Goal: Use online tool/utility

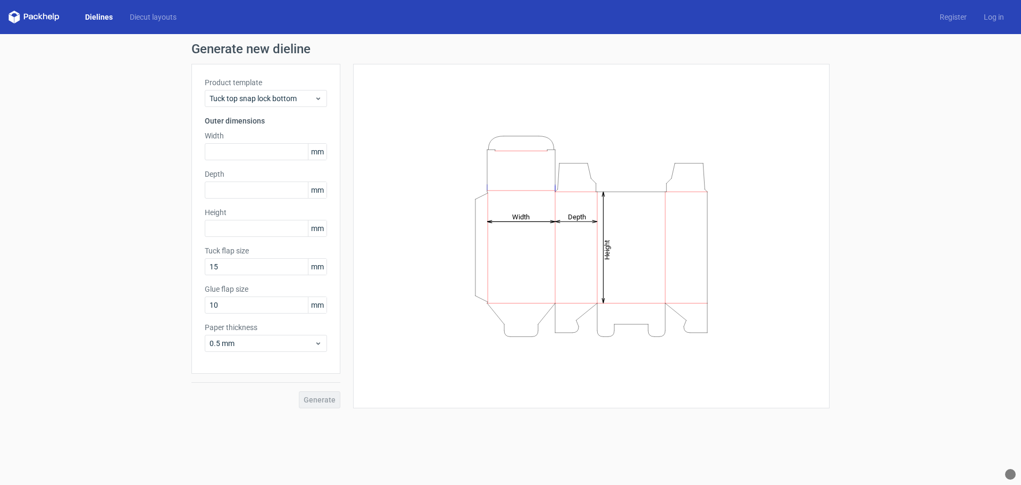
click at [101, 18] on link "Dielines" at bounding box center [99, 17] width 45 height 11
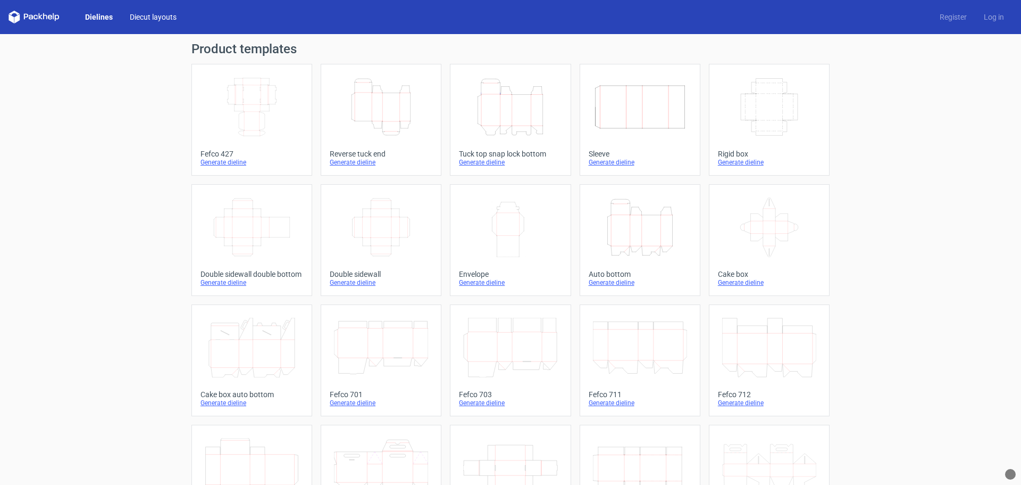
click at [158, 18] on link "Diecut layouts" at bounding box center [153, 17] width 64 height 11
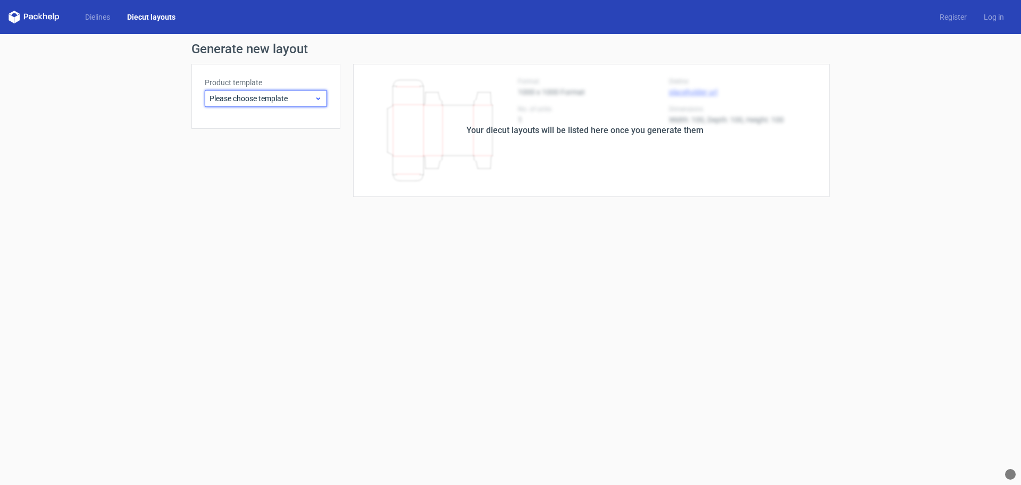
click at [310, 101] on span "Please choose template" at bounding box center [262, 98] width 105 height 11
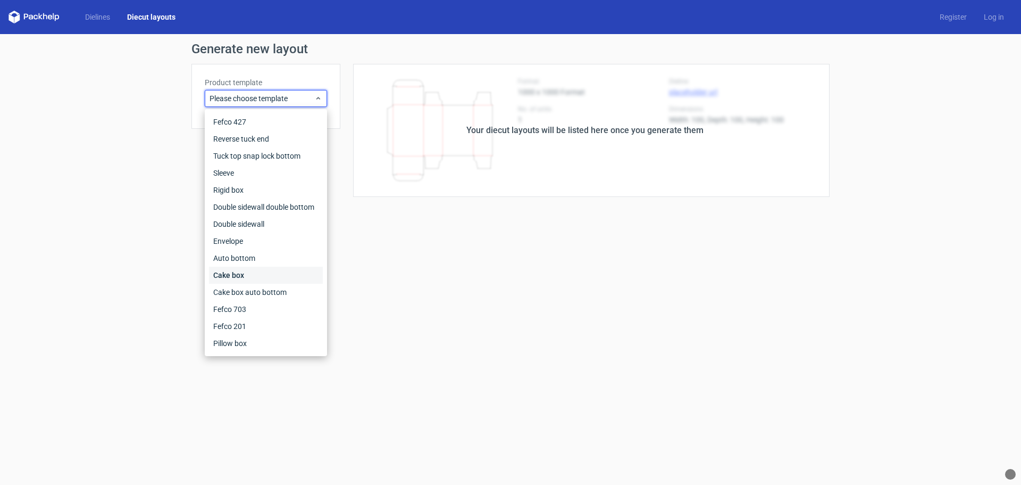
click at [244, 276] on div "Cake box" at bounding box center [266, 274] width 114 height 17
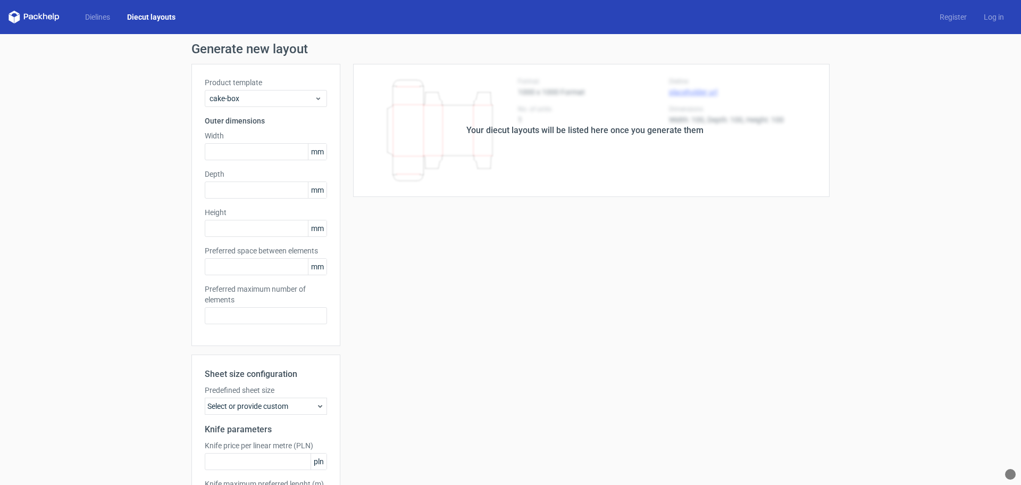
type input "5"
type input "48"
